Goal: Task Accomplishment & Management: Manage account settings

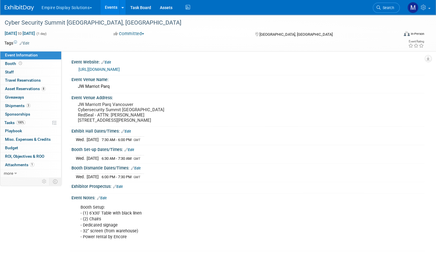
click at [121, 8] on link "Events" at bounding box center [110, 7] width 21 height 15
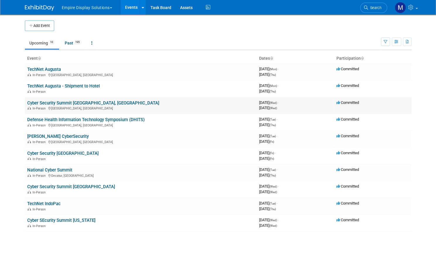
click at [57, 103] on link "Cyber Security Summit [GEOGRAPHIC_DATA], [GEOGRAPHIC_DATA]" at bounding box center [93, 102] width 132 height 5
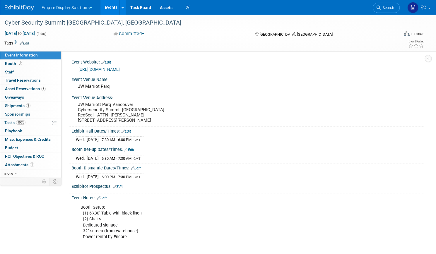
click at [122, 9] on link "Events" at bounding box center [110, 7] width 21 height 15
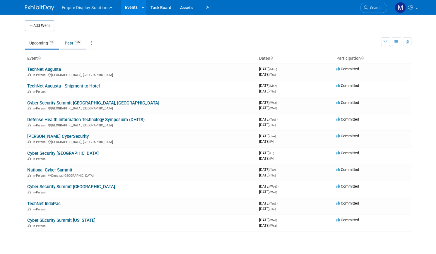
click at [68, 41] on link "Past 195" at bounding box center [72, 42] width 25 height 11
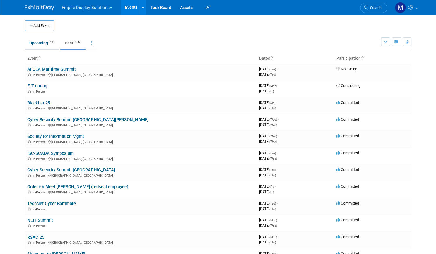
click at [38, 44] on link "Upcoming 10" at bounding box center [42, 42] width 34 height 11
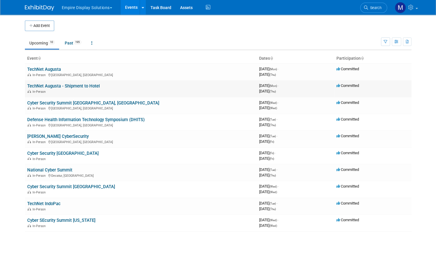
click at [67, 85] on link "TechNet Augusta - Shipment to Hotel" at bounding box center [63, 85] width 73 height 5
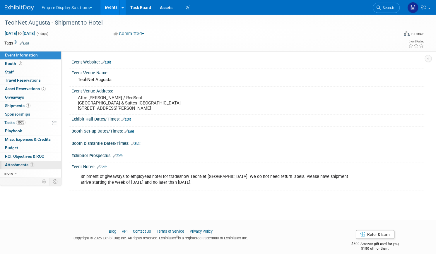
click at [34, 165] on span "Attachments 1" at bounding box center [19, 165] width 29 height 5
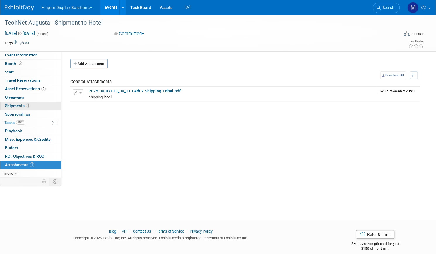
click at [30, 104] on span "Shipments 1" at bounding box center [17, 105] width 25 height 5
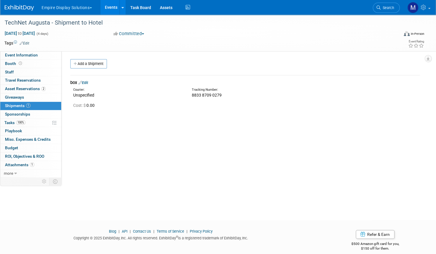
drag, startPoint x: 233, startPoint y: 96, endPoint x: 201, endPoint y: 94, distance: 31.7
click at [201, 94] on div "Tracking Number: 8833 8709 0279" at bounding box center [261, 93] width 148 height 11
copy span "8833 8709 0279"
click at [121, 8] on link "Events" at bounding box center [110, 7] width 21 height 15
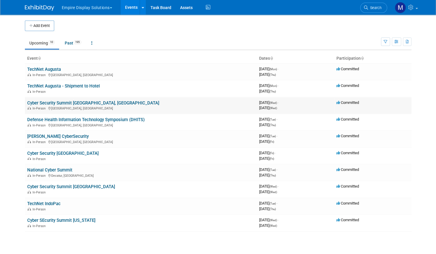
click at [60, 102] on link "Cyber Security Summit [GEOGRAPHIC_DATA], [GEOGRAPHIC_DATA]" at bounding box center [93, 102] width 132 height 5
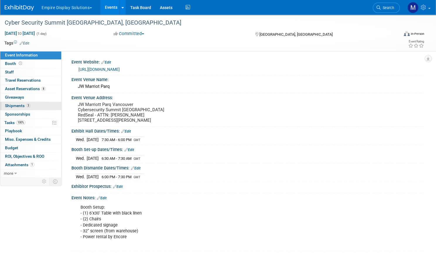
click at [30, 106] on span "Shipments 3" at bounding box center [17, 105] width 25 height 5
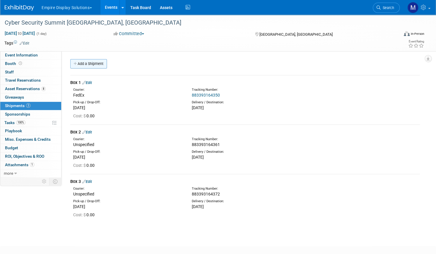
click at [107, 64] on link "Add a Shipment" at bounding box center [88, 63] width 37 height 9
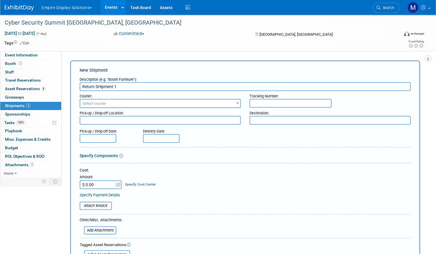
click at [121, 87] on input "Return SHipment 1" at bounding box center [245, 86] width 331 height 9
type input "Return Shipment 1"
click at [131, 101] on span "Select courier" at bounding box center [160, 104] width 160 height 8
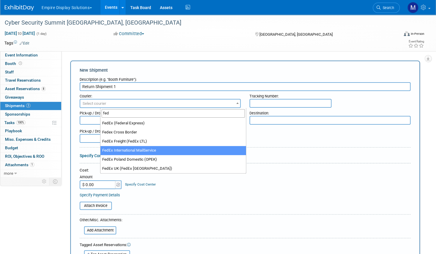
type input "fed"
select select "209"
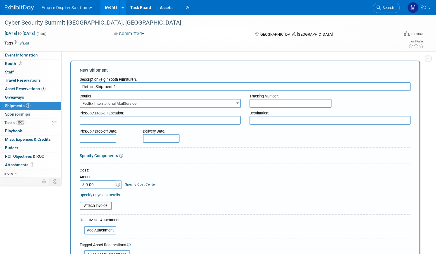
click at [192, 120] on textarea at bounding box center [160, 120] width 161 height 9
type textarea "[DATE]"
click at [268, 105] on input "text" at bounding box center [290, 103] width 82 height 9
paste input "883649540161"
type input "883649540161"
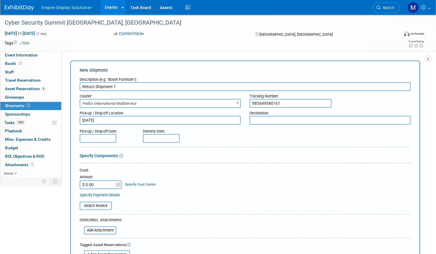
click at [220, 156] on div "Specify Components" at bounding box center [245, 156] width 331 height 6
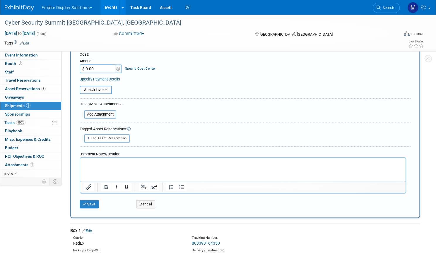
scroll to position [117, 0]
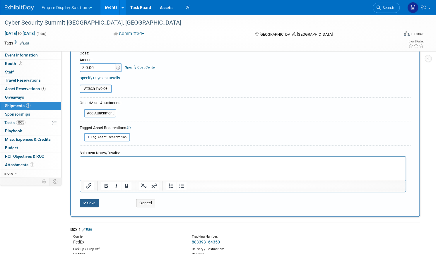
click at [99, 204] on button "Save" at bounding box center [89, 203] width 19 height 8
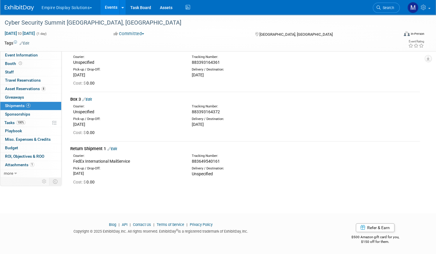
scroll to position [0, 0]
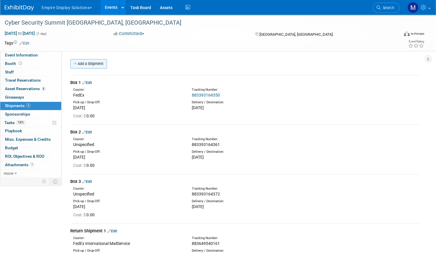
click at [107, 63] on link "Add a Shipment" at bounding box center [88, 63] width 37 height 9
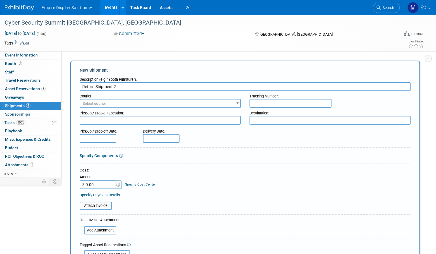
type input "Return Shipment 2"
click at [164, 104] on span "Select courier" at bounding box center [160, 104] width 160 height 8
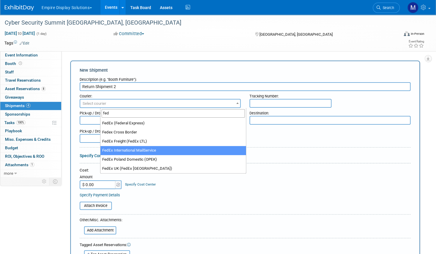
type input "fed"
select select "209"
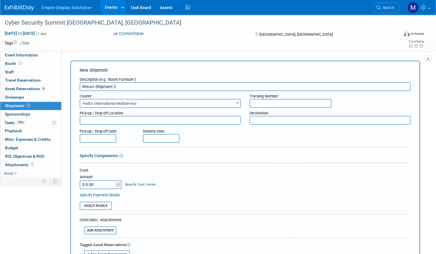
click at [260, 157] on div "Specify Components" at bounding box center [245, 156] width 331 height 6
click at [266, 102] on input "text" at bounding box center [290, 103] width 82 height 9
paste input "883649540150"
type input "883649540150"
click at [225, 165] on div at bounding box center [245, 164] width 331 height 3
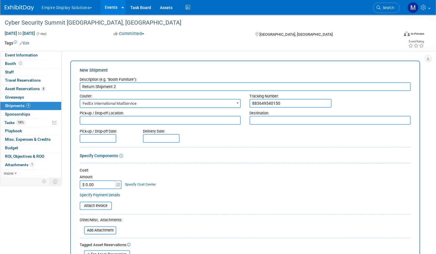
click at [156, 122] on textarea at bounding box center [160, 120] width 161 height 9
type textarea "[DATE]"
click at [242, 163] on div at bounding box center [245, 164] width 331 height 3
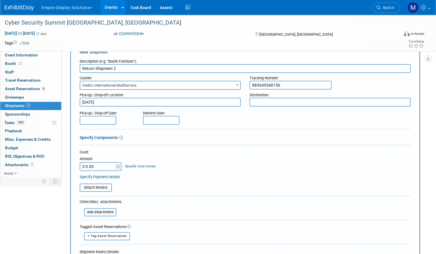
scroll to position [23, 0]
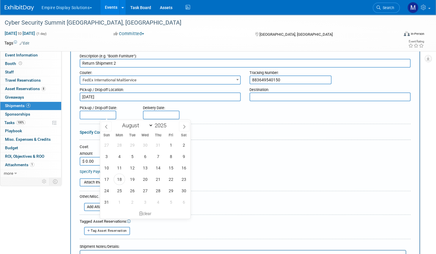
click at [116, 113] on input "text" at bounding box center [98, 115] width 37 height 9
click at [146, 180] on span "20" at bounding box center [144, 179] width 11 height 11
type input "[DATE]"
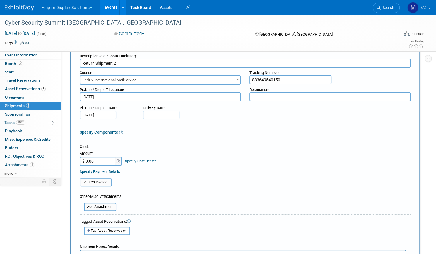
click at [179, 115] on input "text" at bounding box center [161, 115] width 37 height 9
click at [219, 191] on span "28" at bounding box center [221, 190] width 11 height 11
type input "[DATE]"
drag, startPoint x: 131, startPoint y: 97, endPoint x: 104, endPoint y: 97, distance: 27.5
click at [104, 97] on textarea "[DATE]" at bounding box center [160, 97] width 161 height 9
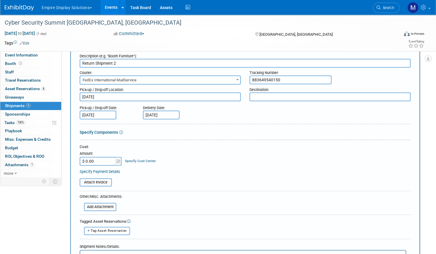
type textarea "8"
type textarea "[GEOGRAPHIC_DATA]"
click at [197, 130] on div "Specify Components" at bounding box center [245, 132] width 331 height 6
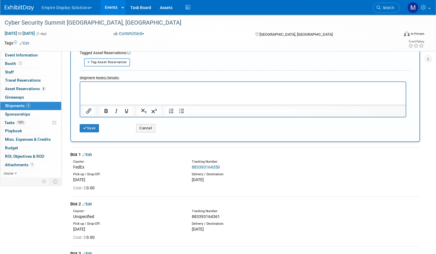
scroll to position [211, 0]
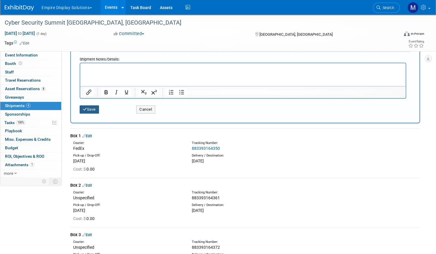
click at [99, 107] on button "Save" at bounding box center [89, 109] width 19 height 8
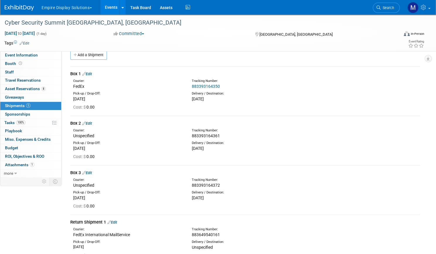
scroll to position [8, 0]
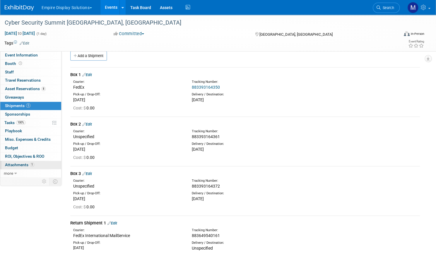
click at [34, 163] on span "Attachments 1" at bounding box center [19, 165] width 29 height 5
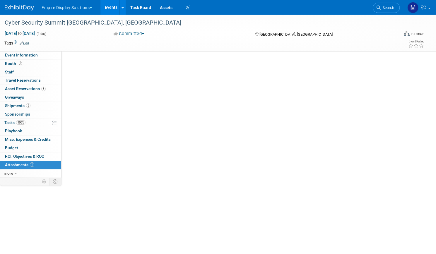
scroll to position [0, 0]
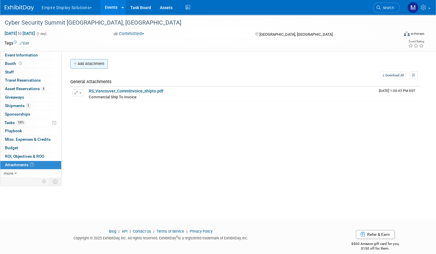
click at [108, 65] on button "Add Attachment" at bounding box center [88, 63] width 37 height 9
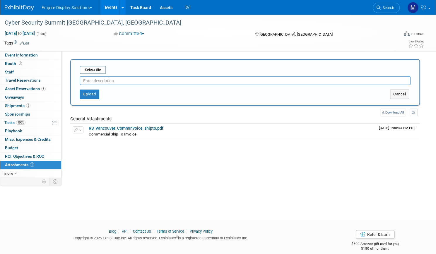
click at [152, 82] on input "text" at bounding box center [245, 80] width 331 height 9
click at [99, 93] on button "Upload" at bounding box center [90, 94] width 20 height 9
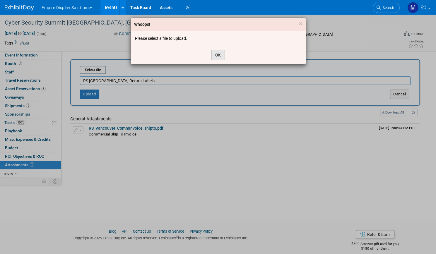
click at [221, 53] on button "OK" at bounding box center [217, 55] width 13 height 10
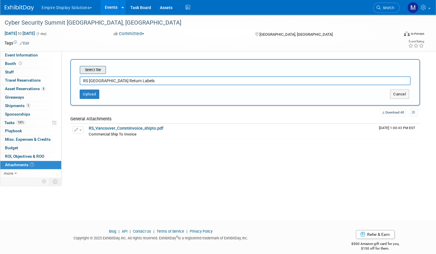
click at [105, 69] on input "file" at bounding box center [71, 69] width 70 height 7
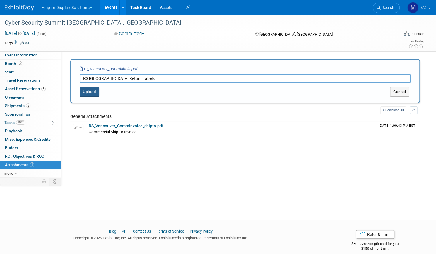
click at [99, 93] on button "Upload" at bounding box center [90, 91] width 20 height 9
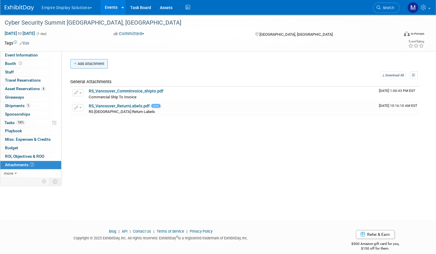
click at [108, 65] on button "Add Attachment" at bounding box center [88, 63] width 37 height 9
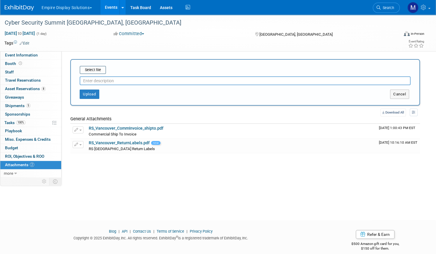
click at [142, 81] on input "text" at bounding box center [245, 80] width 331 height 9
click at [106, 73] on div "Select file" at bounding box center [93, 70] width 26 height 8
click at [105, 71] on input "file" at bounding box center [71, 69] width 70 height 7
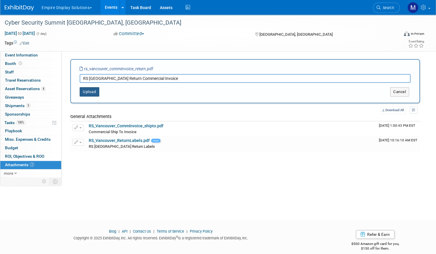
click at [99, 91] on button "Upload" at bounding box center [90, 91] width 20 height 9
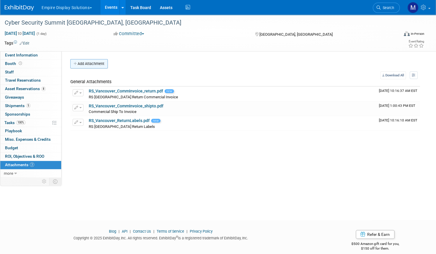
click at [108, 61] on button "Add Attachment" at bounding box center [88, 63] width 37 height 9
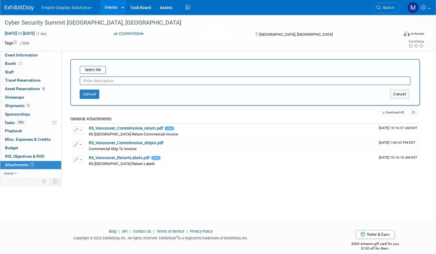
click at [139, 83] on input "text" at bounding box center [245, 80] width 331 height 9
type input "RS Return Transaction Record"
click at [105, 67] on input "file" at bounding box center [71, 69] width 70 height 7
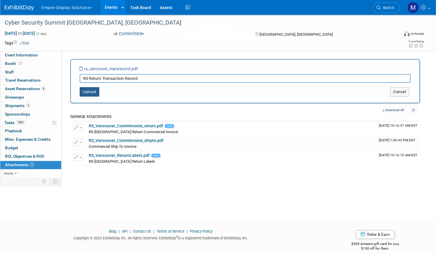
click at [99, 90] on button "Upload" at bounding box center [90, 91] width 20 height 9
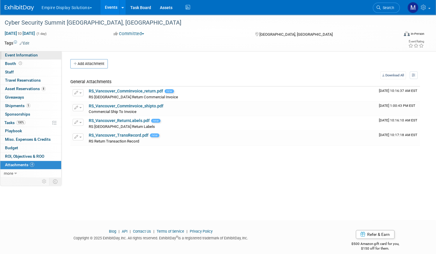
click at [38, 55] on span "Event Information" at bounding box center [21, 55] width 33 height 5
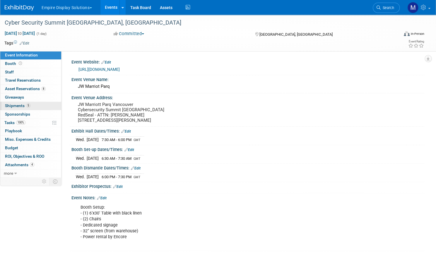
click at [30, 106] on span "Shipments 5" at bounding box center [17, 105] width 25 height 5
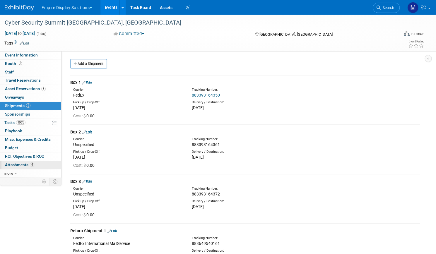
click at [34, 164] on span "Attachments 4" at bounding box center [19, 165] width 29 height 5
